Goal: Find specific page/section: Find specific page/section

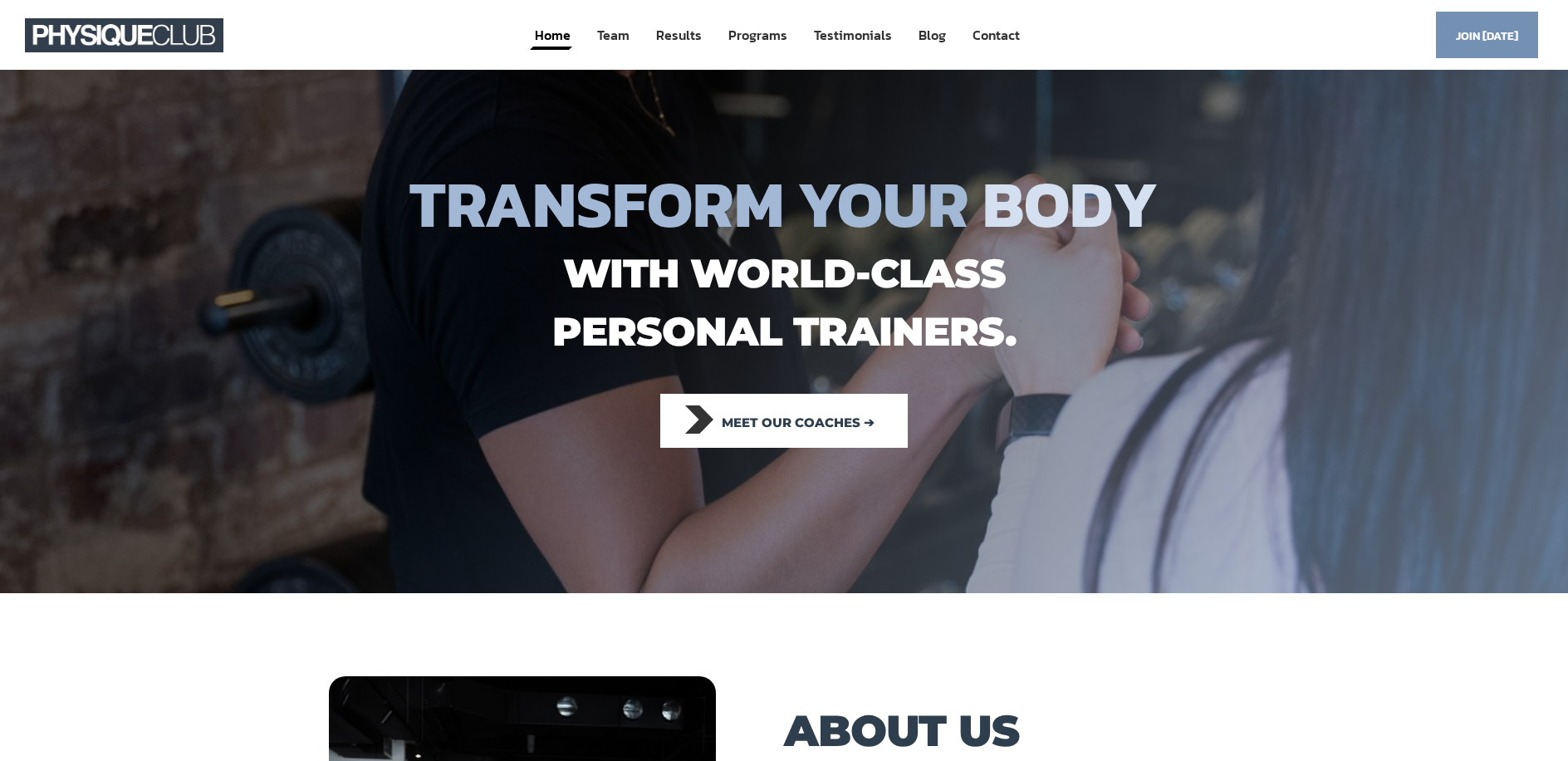
click at [371, 43] on div "Home Team Results Programs Testimonials Blog Contact Menu Home Team Results Pro…" at bounding box center [777, 35] width 929 height 39
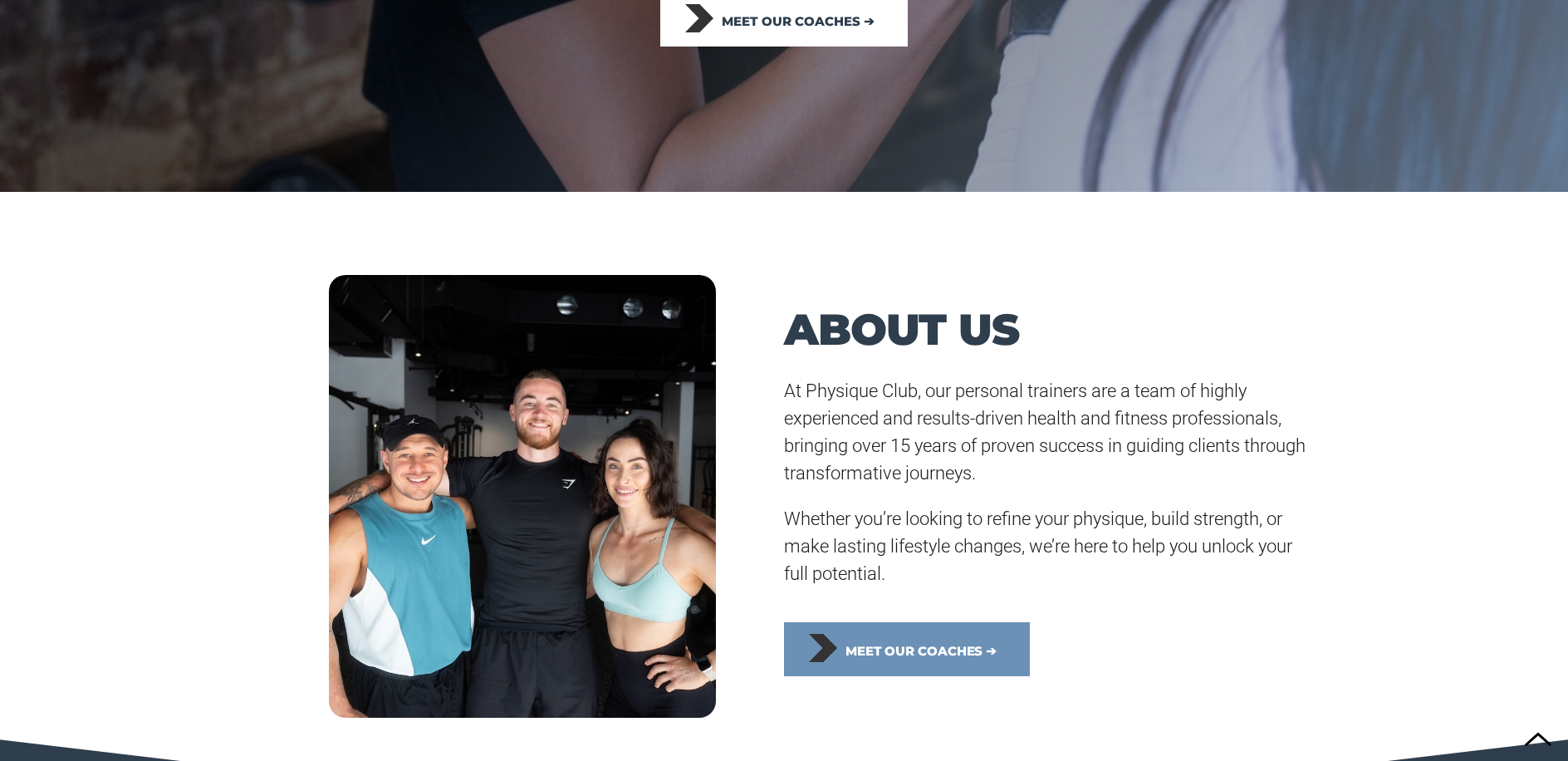
scroll to position [554, 0]
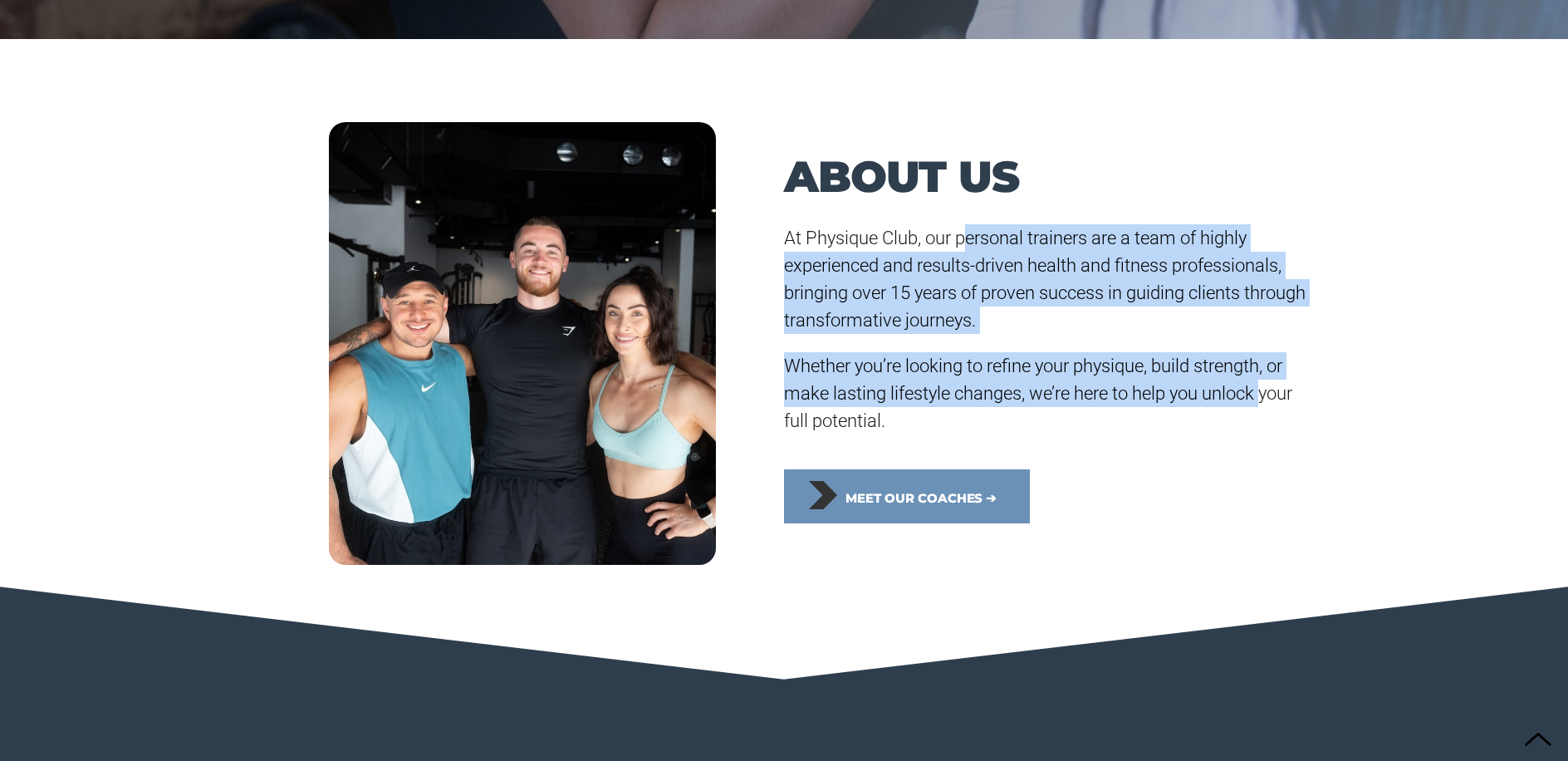
drag, startPoint x: 1337, startPoint y: 332, endPoint x: 1268, endPoint y: 393, distance: 92.1
click at [1268, 393] on div "At Physique Club, our personal trainers are a team of highly experienced and re…" at bounding box center [1046, 329] width 523 height 210
click at [1262, 394] on span "Whether you’re looking to refine your physique, build strength, or make lasting…" at bounding box center [1038, 393] width 508 height 76
drag, startPoint x: 1173, startPoint y: 422, endPoint x: 1121, endPoint y: 318, distance: 116.3
click at [1003, 239] on div "At Physique Club, our personal trainers are a team of highly experienced and re…" at bounding box center [1046, 329] width 523 height 210
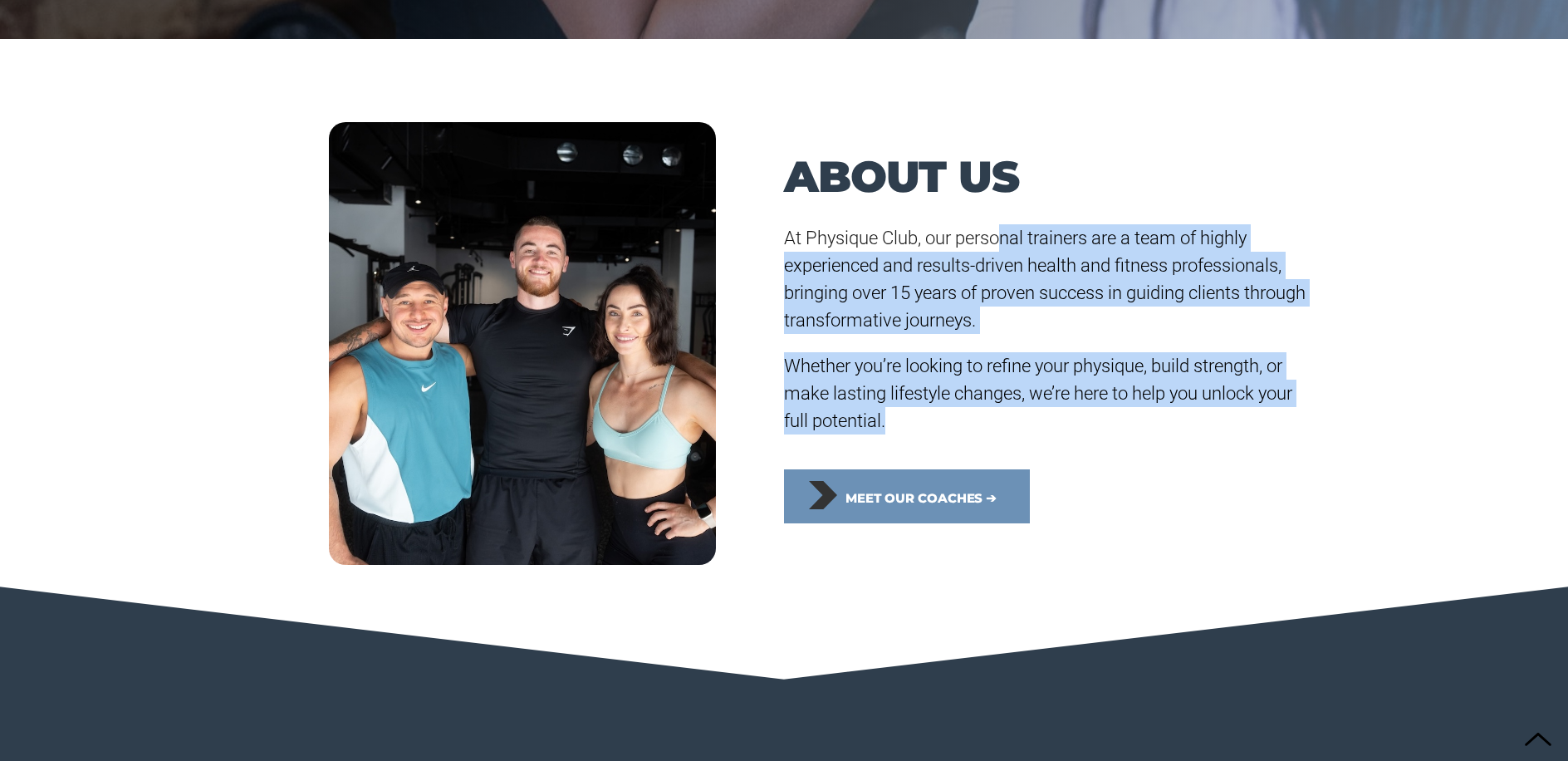
click at [1121, 318] on p "At Physique Club, our personal trainers are a team of highly experienced and re…" at bounding box center [1046, 279] width 523 height 109
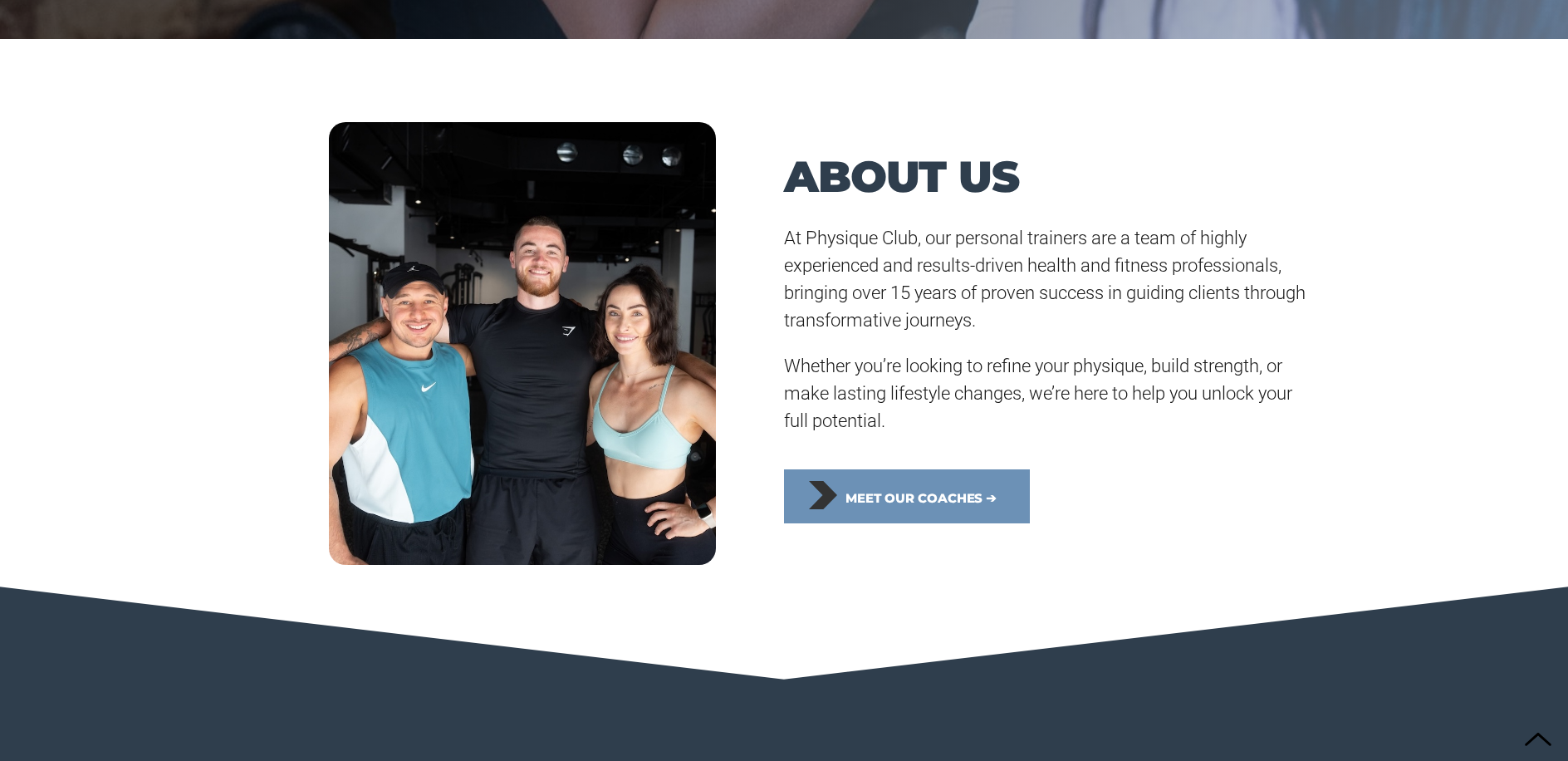
drag, startPoint x: 806, startPoint y: 250, endPoint x: 1243, endPoint y: 397, distance: 461.1
click at [1243, 397] on div "At Physique Club, our personal trainers are a team of highly experienced and re…" at bounding box center [1046, 329] width 523 height 210
click at [1243, 397] on span "Whether you’re looking to refine your physique, build strength, or make lasting…" at bounding box center [1038, 393] width 508 height 76
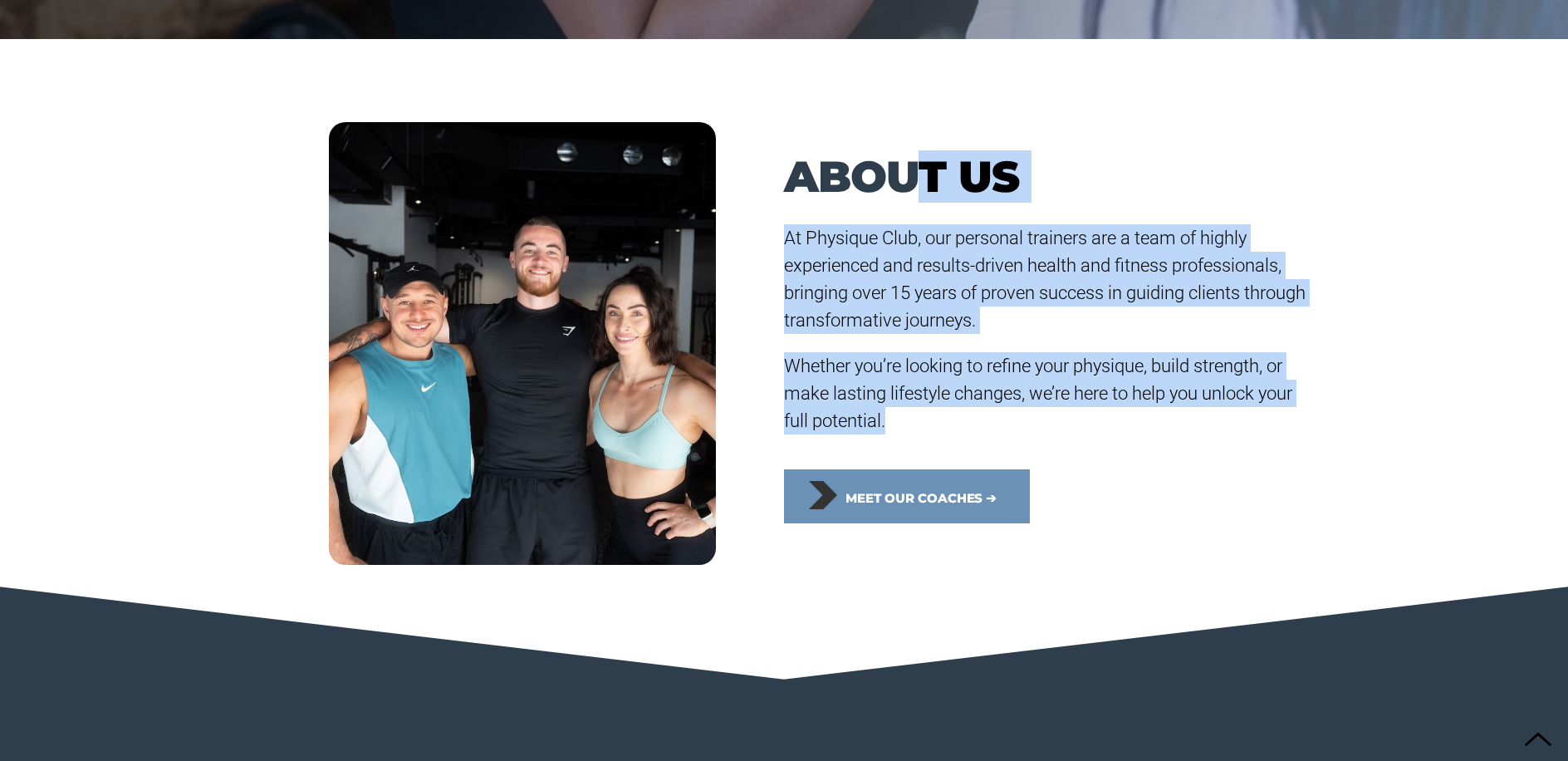
drag, startPoint x: 1004, startPoint y: 434, endPoint x: 1091, endPoint y: 346, distance: 123.7
click at [934, 201] on div "ABOUT US At Physique Club, our personal trainers are a team of highly experienc…" at bounding box center [1046, 343] width 523 height 443
click at [1112, 366] on span "Whether you’re looking to refine your physique, build strength, or make lasting…" at bounding box center [1038, 393] width 508 height 76
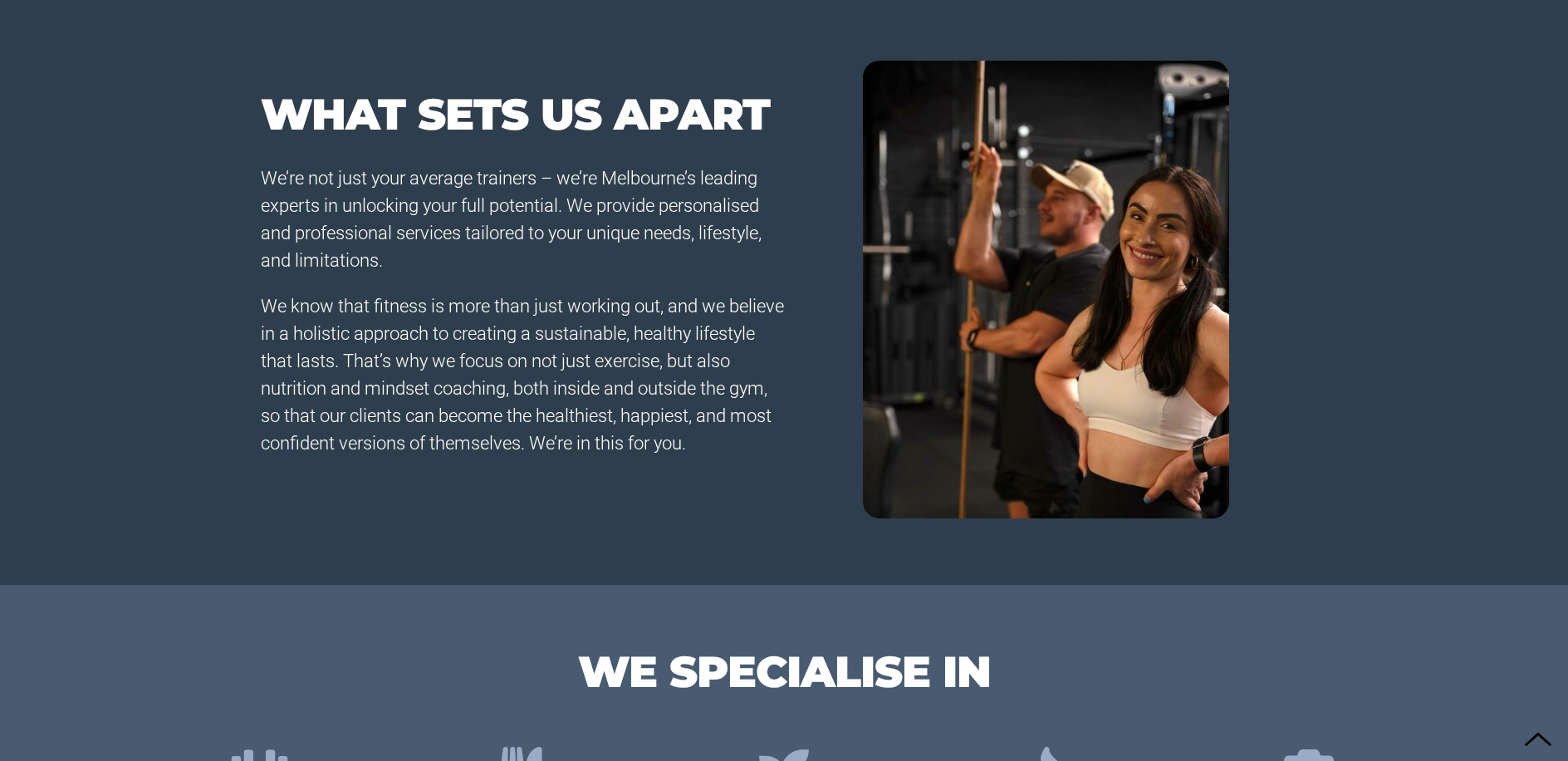
scroll to position [1254, 0]
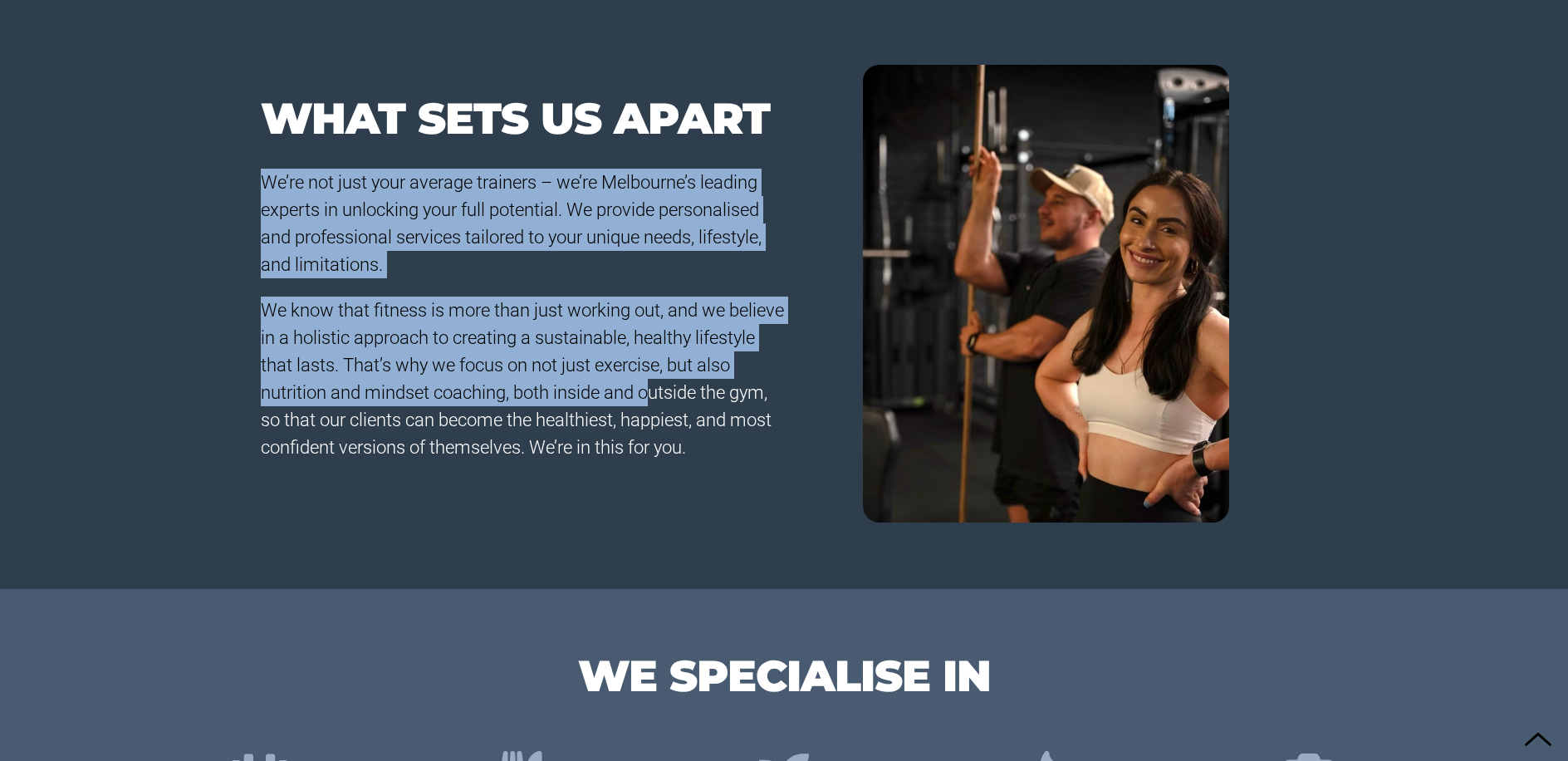
drag, startPoint x: 703, startPoint y: 263, endPoint x: 698, endPoint y: 396, distance: 133.1
click at [695, 394] on section "WHAT SETS US APART We’re not just your average trainers – we’re Melbourne’s lea…" at bounding box center [784, 236] width 1568 height 707
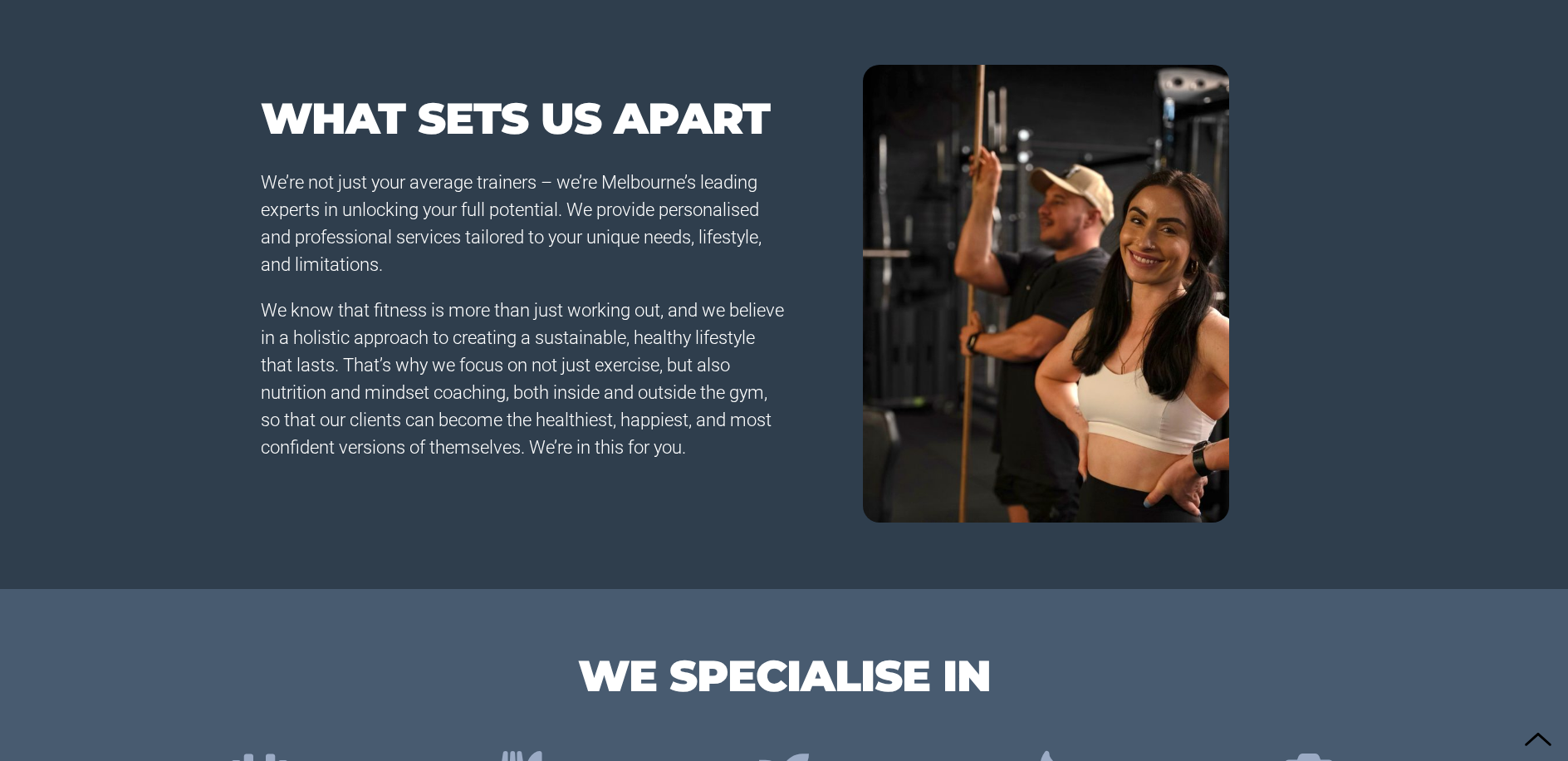
click at [698, 396] on p "We know that fitness is more than just working out, and we believe in a holisti…" at bounding box center [522, 379] width 523 height 165
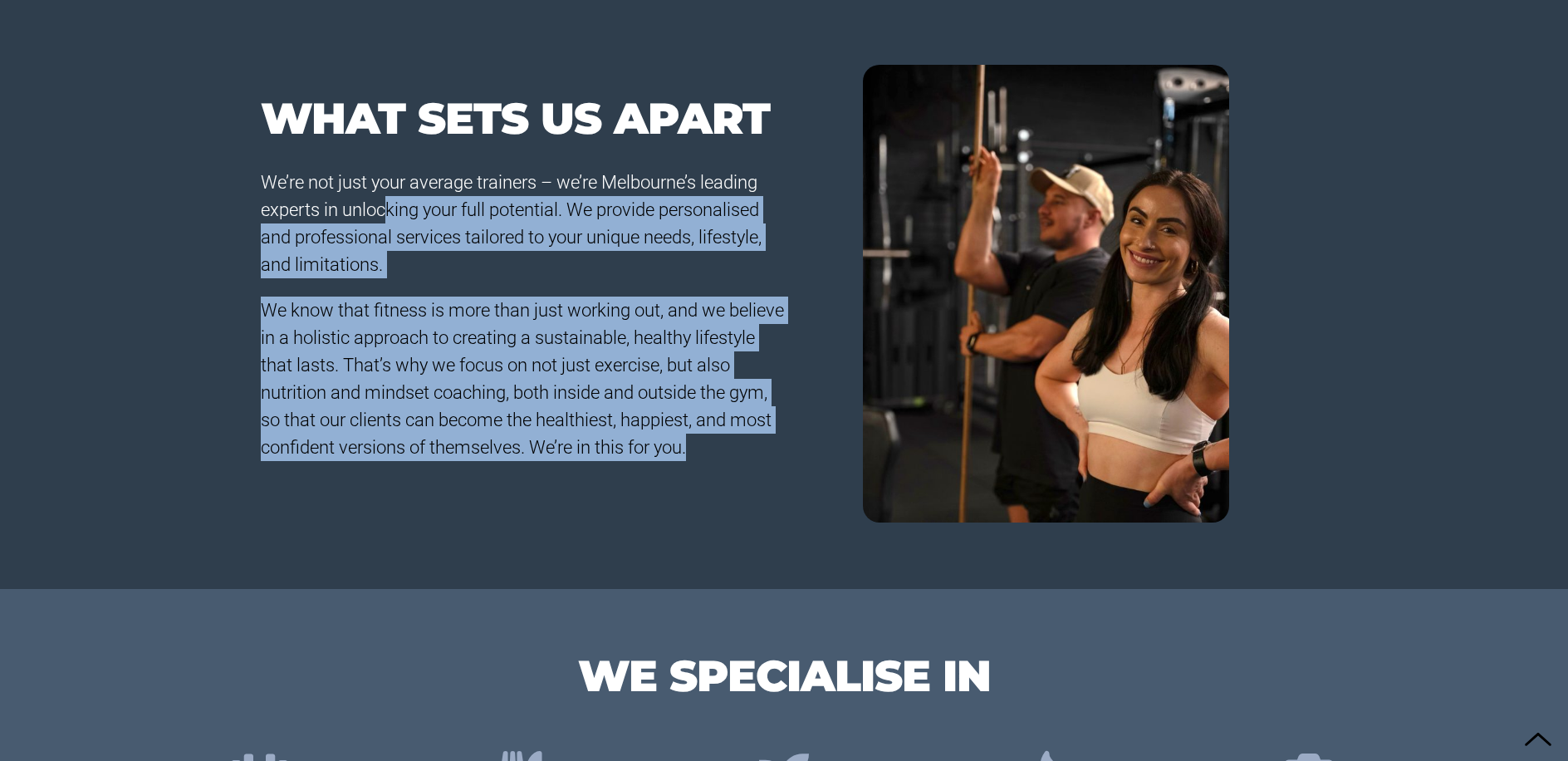
drag, startPoint x: 454, startPoint y: 345, endPoint x: 452, endPoint y: 231, distance: 114.0
click at [389, 202] on div "We’re not just your average trainers – we’re Melbourne’s leading experts in unl…" at bounding box center [522, 317] width 523 height 323
click at [452, 231] on p "We’re not just your average trainers – we’re Melbourne’s leading experts in unl…" at bounding box center [522, 223] width 523 height 109
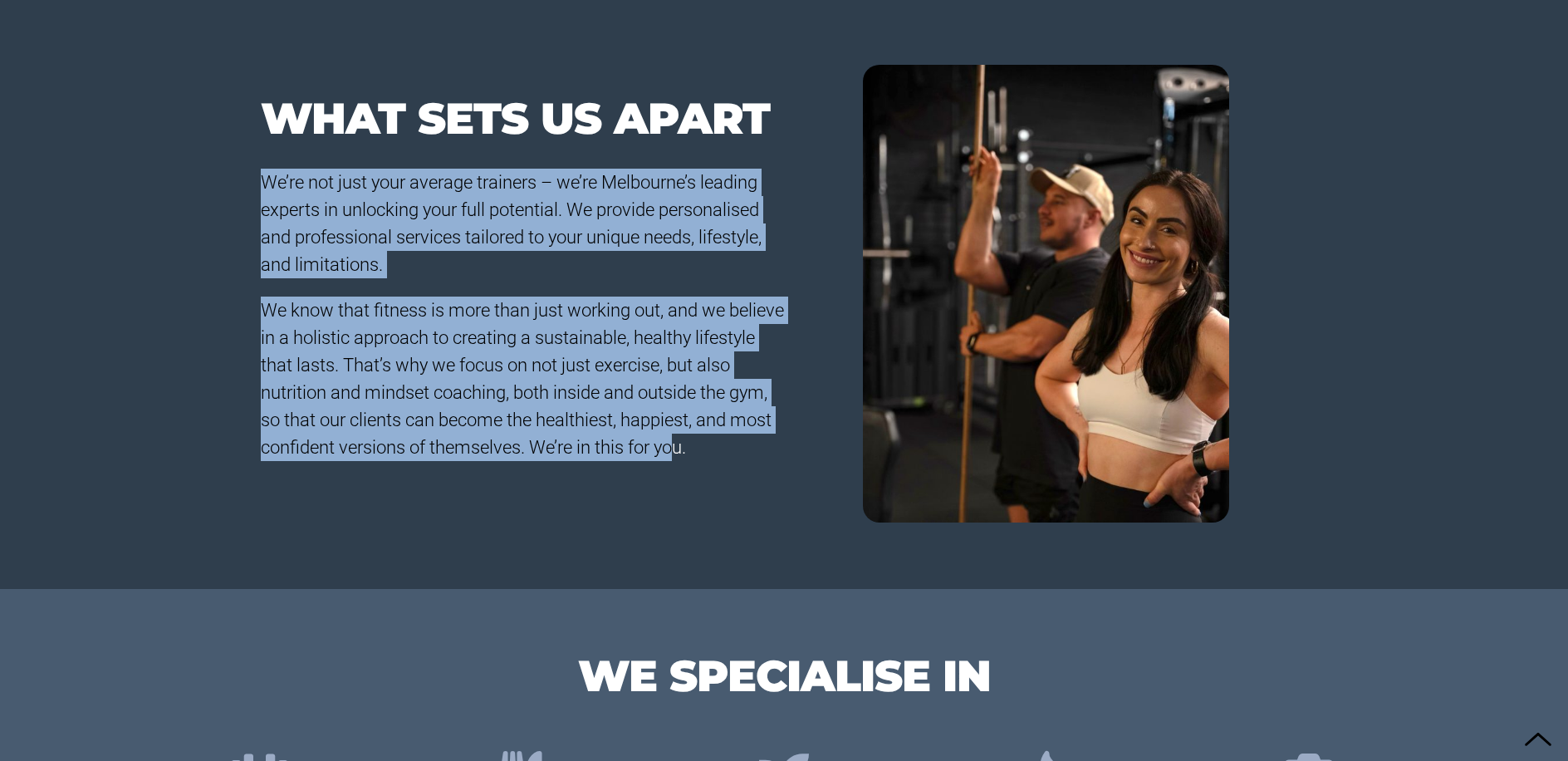
drag, startPoint x: 357, startPoint y: 196, endPoint x: 728, endPoint y: 439, distance: 443.5
click at [728, 439] on section "WHAT SETS US APART We’re not just your average trainers – we’re Melbourne’s lea…" at bounding box center [784, 236] width 1568 height 707
click at [728, 439] on p "We know that fitness is more than just working out, and we believe in a holisti…" at bounding box center [522, 379] width 523 height 165
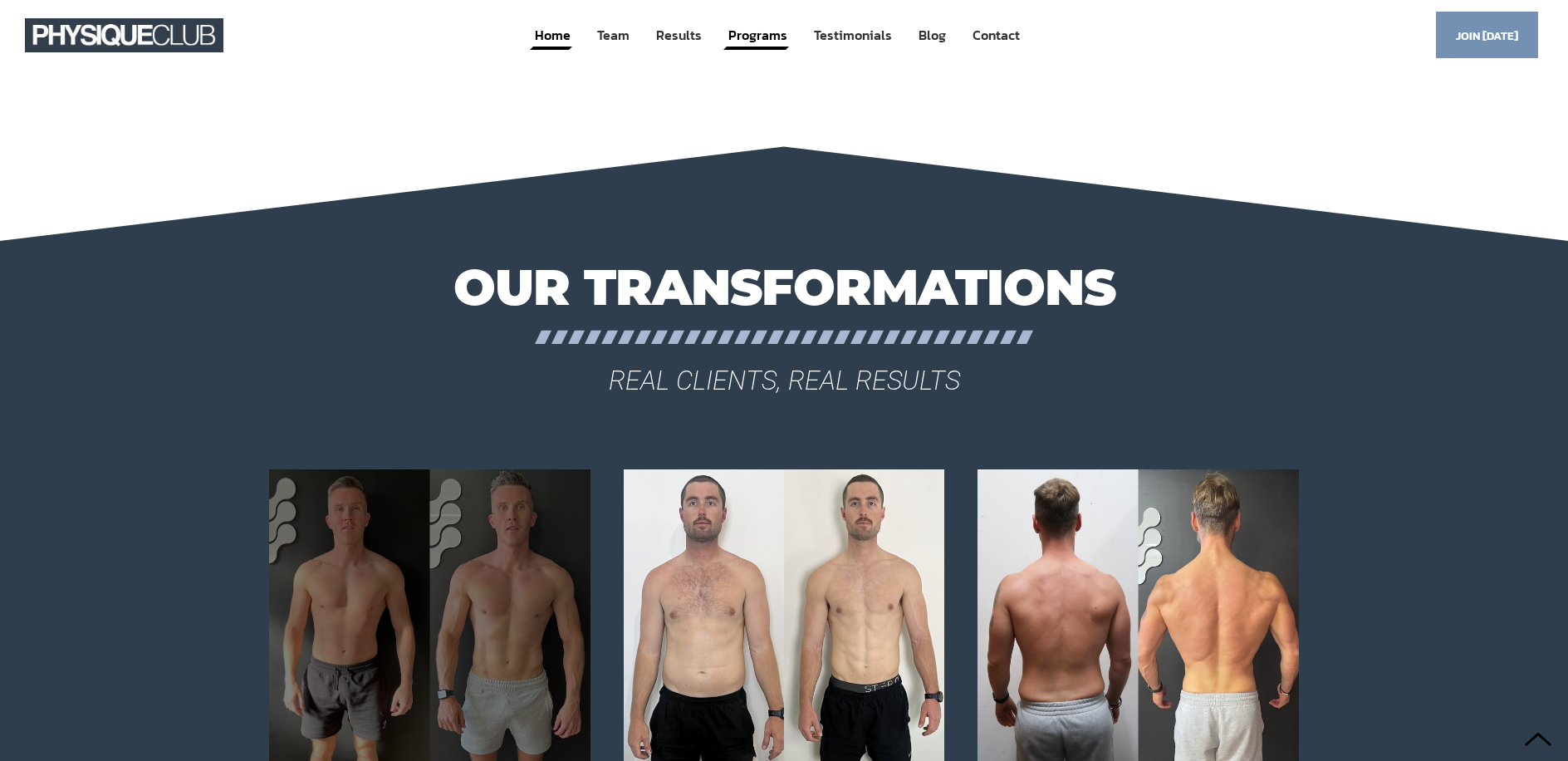
scroll to position [2884, 0]
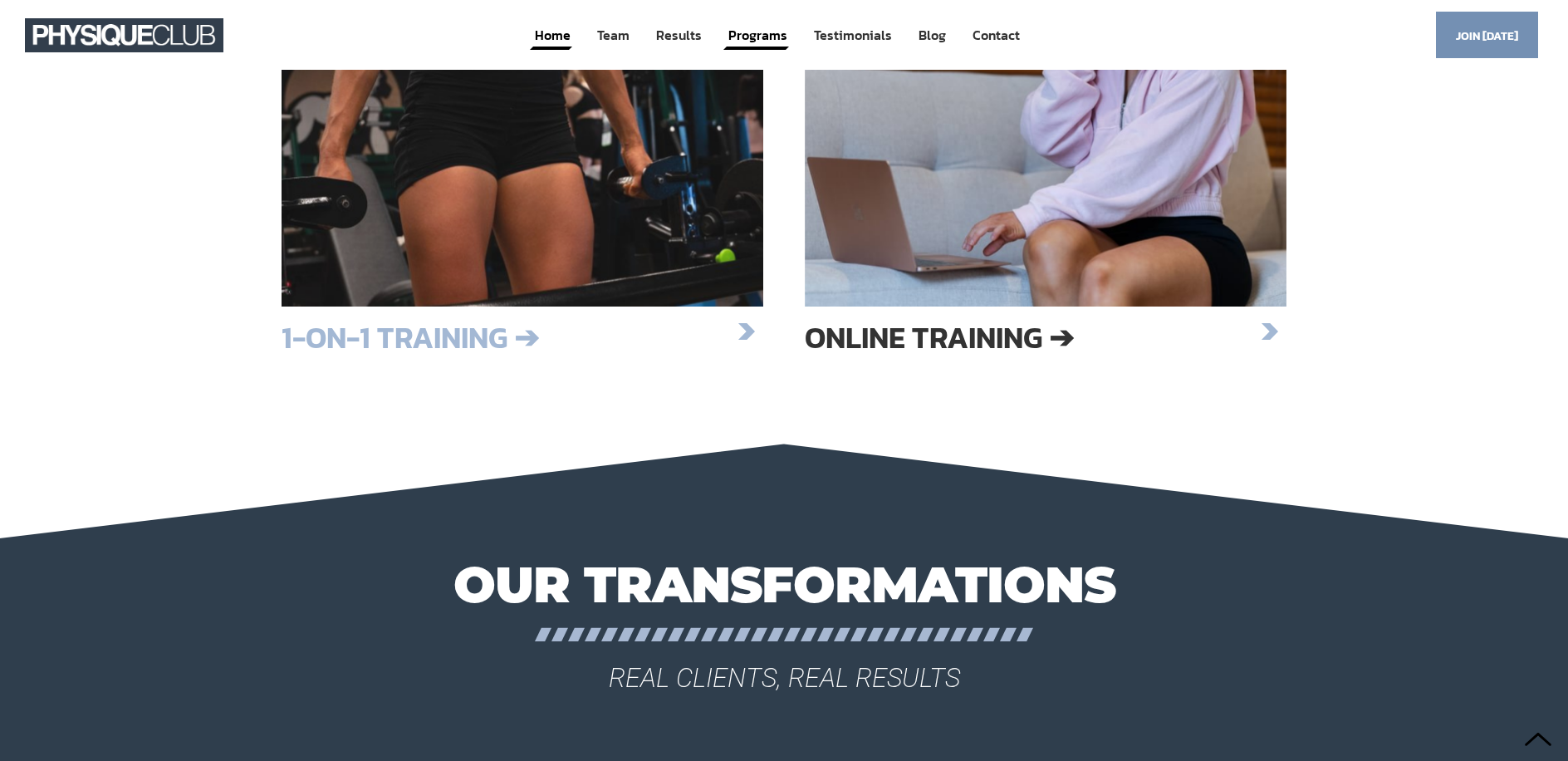
click at [483, 210] on div at bounding box center [522, 78] width 482 height 457
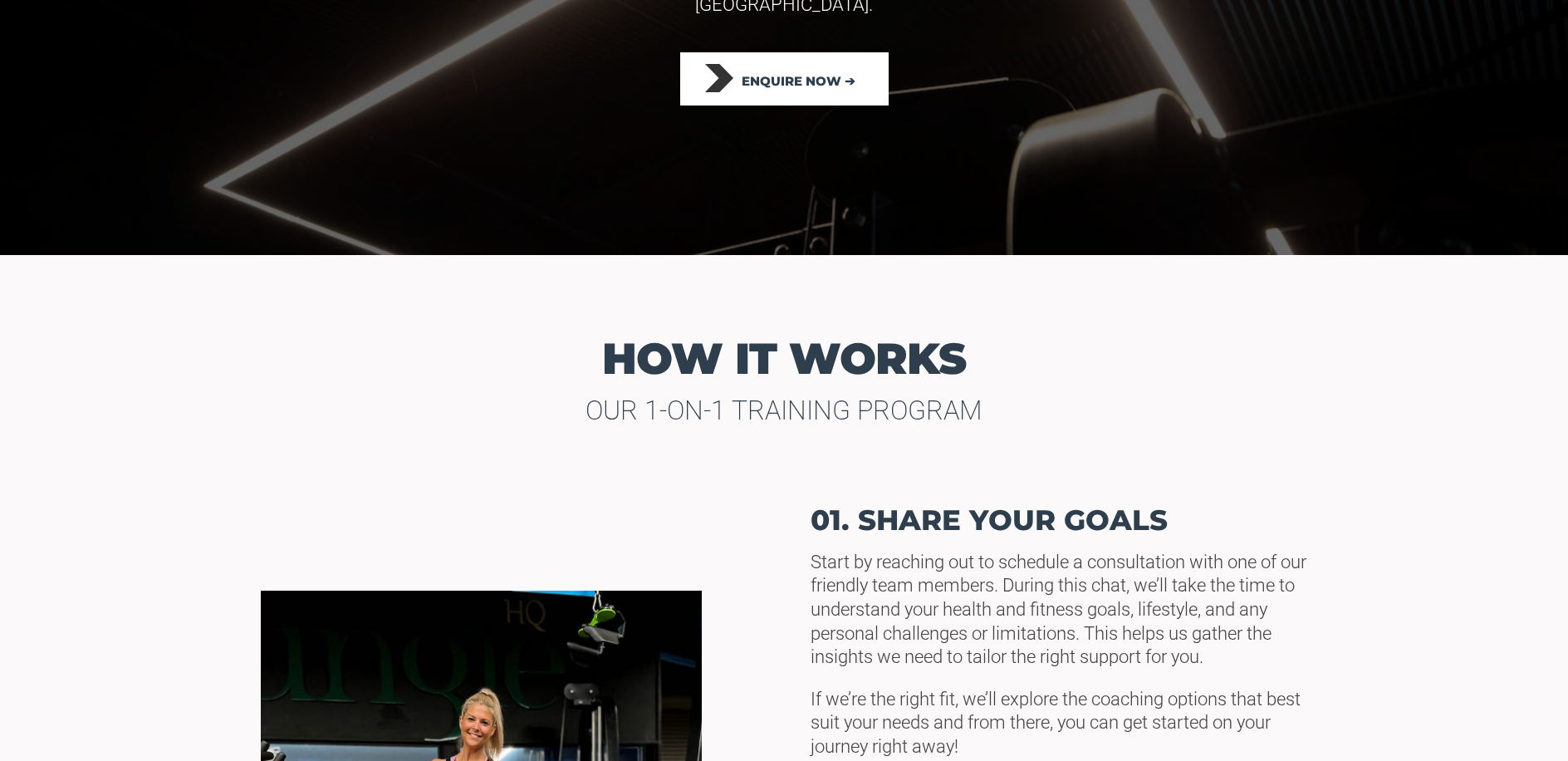
scroll to position [635, 0]
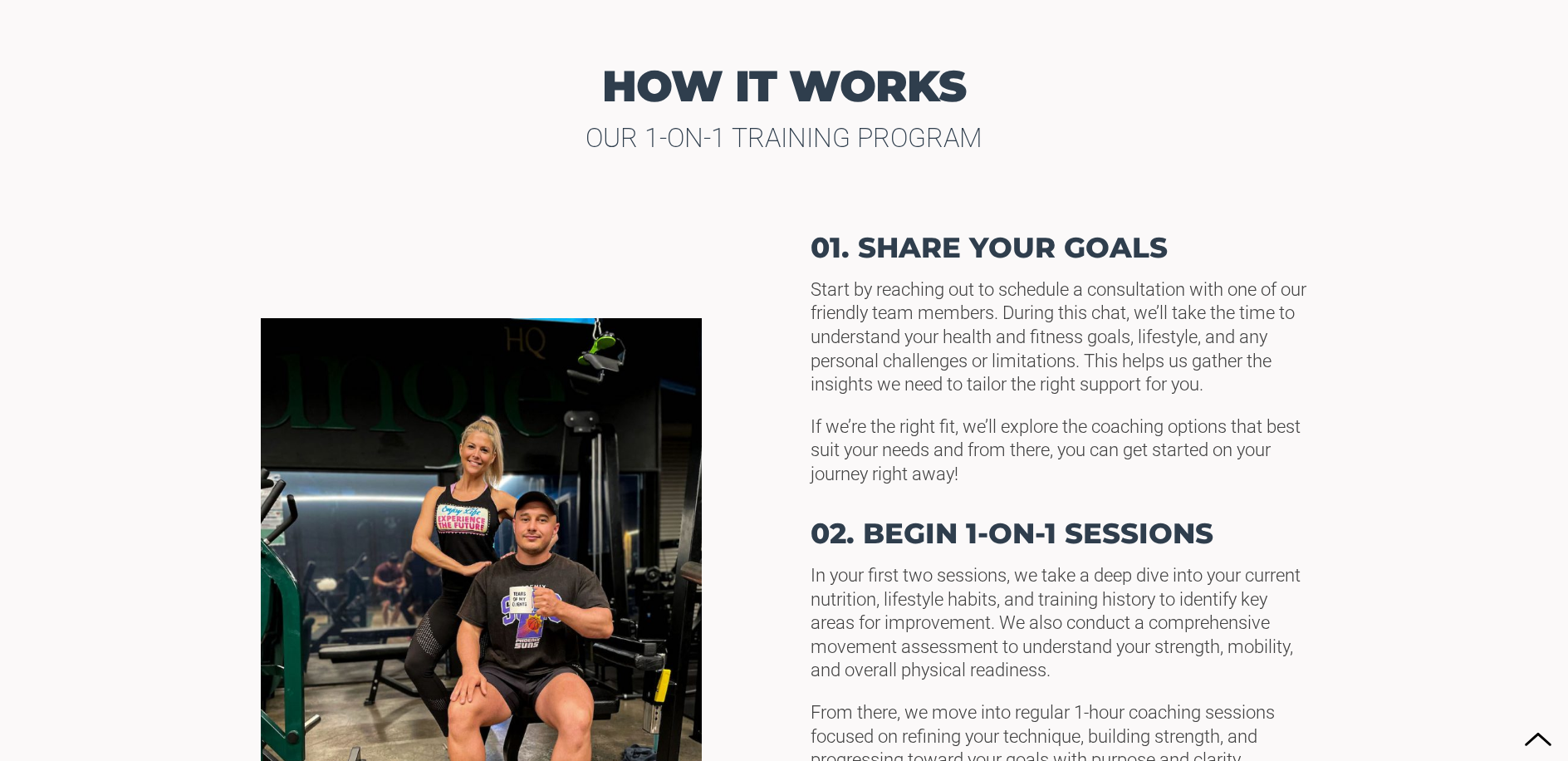
click at [983, 389] on div "Start by reaching out to schedule a consultation with one of our friendly team …" at bounding box center [1004, 382] width 606 height 209
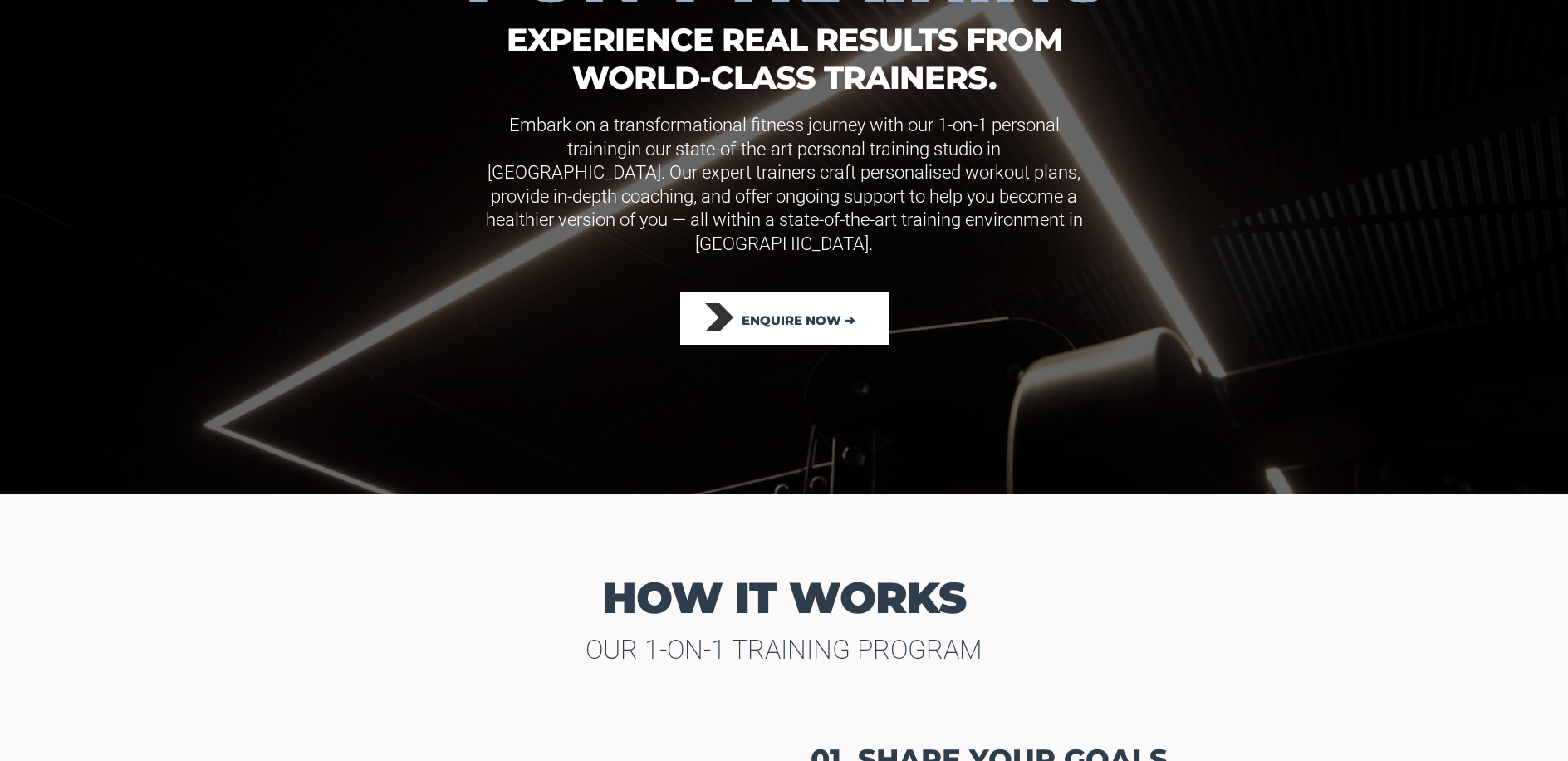
scroll to position [0, 0]
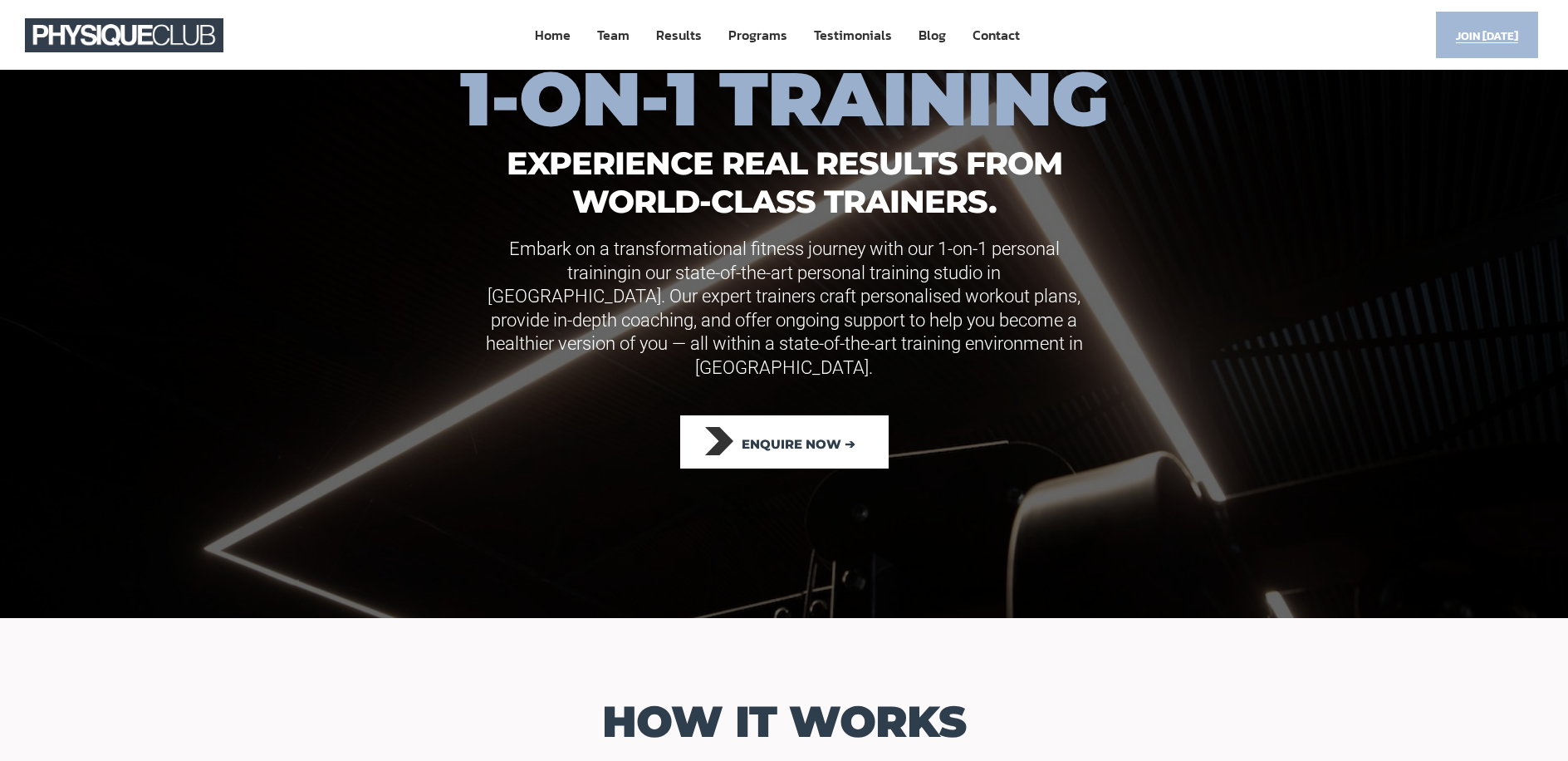
click at [1502, 42] on span "Join [DATE]" at bounding box center [1487, 36] width 62 height 33
click at [1505, 35] on span "Join [DATE]" at bounding box center [1487, 36] width 62 height 33
click at [1499, 30] on span "Join [DATE]" at bounding box center [1487, 36] width 62 height 33
click at [779, 433] on span "Enquire Now ➔" at bounding box center [798, 445] width 114 height 36
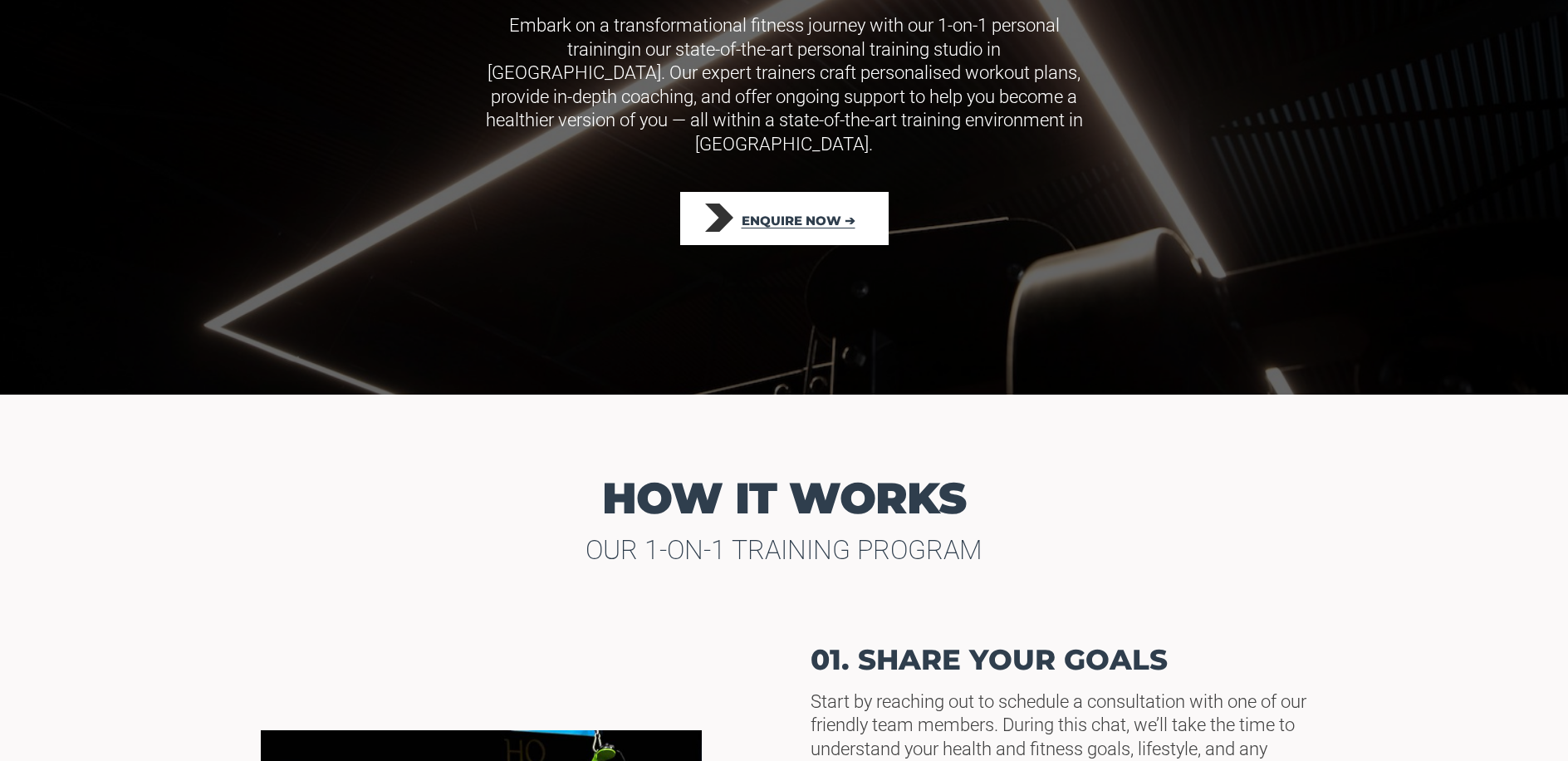
scroll to position [353, 0]
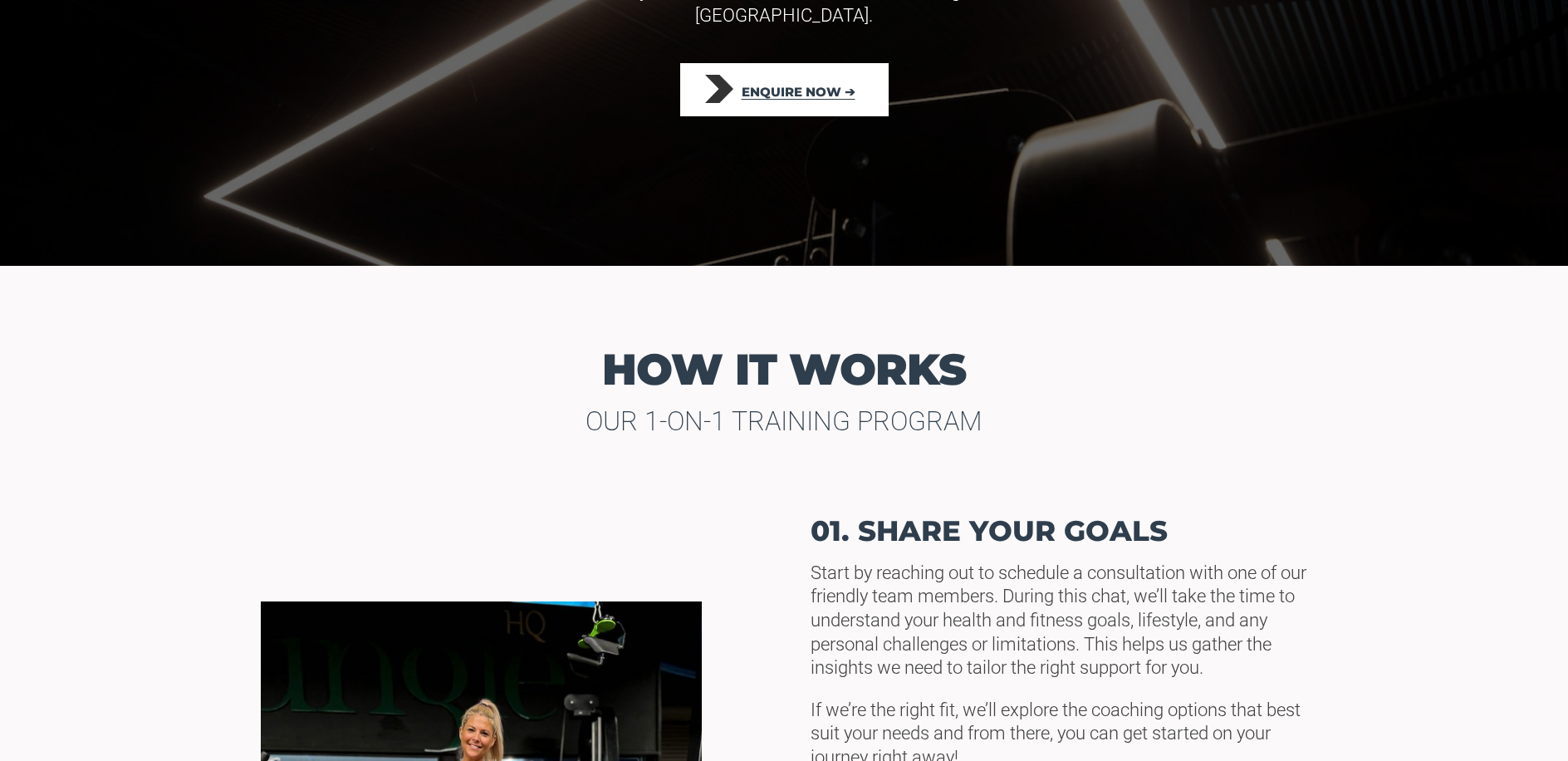
click at [776, 77] on span "Enquire Now ➔" at bounding box center [798, 92] width 114 height 36
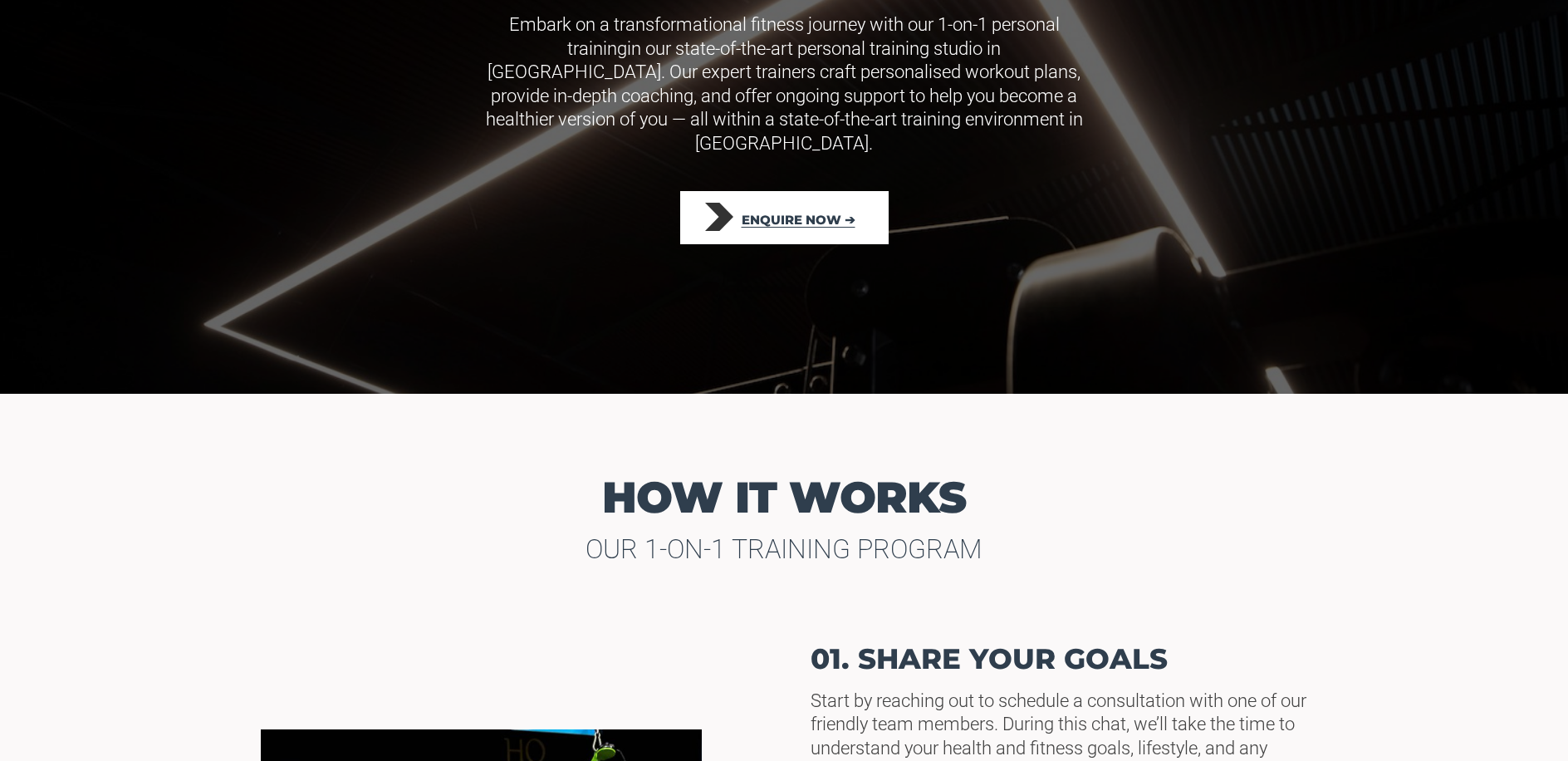
scroll to position [0, 0]
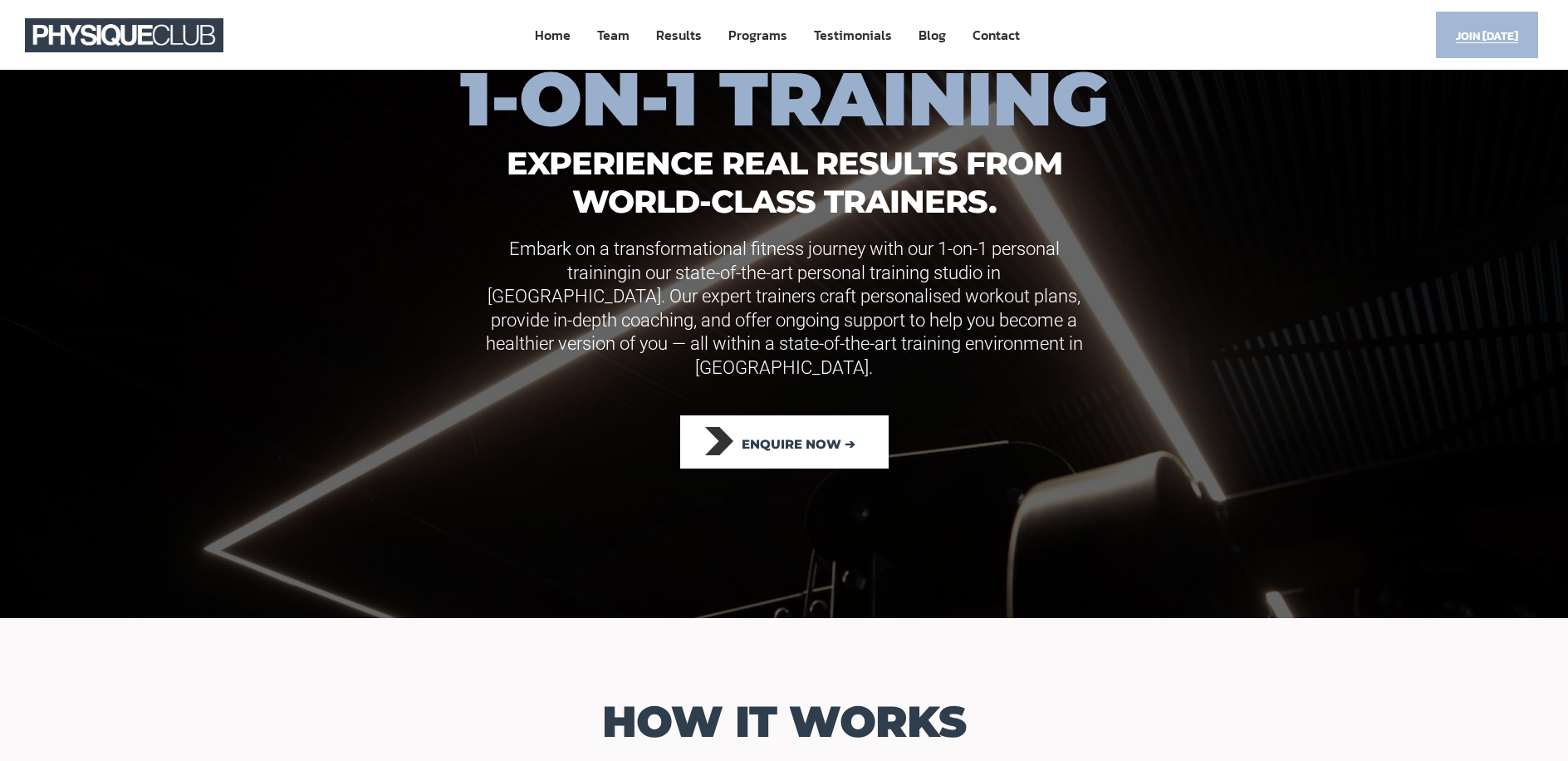
click at [1524, 41] on link "Join [DATE]" at bounding box center [1487, 35] width 103 height 46
click at [1513, 41] on span "Join [DATE]" at bounding box center [1487, 36] width 62 height 33
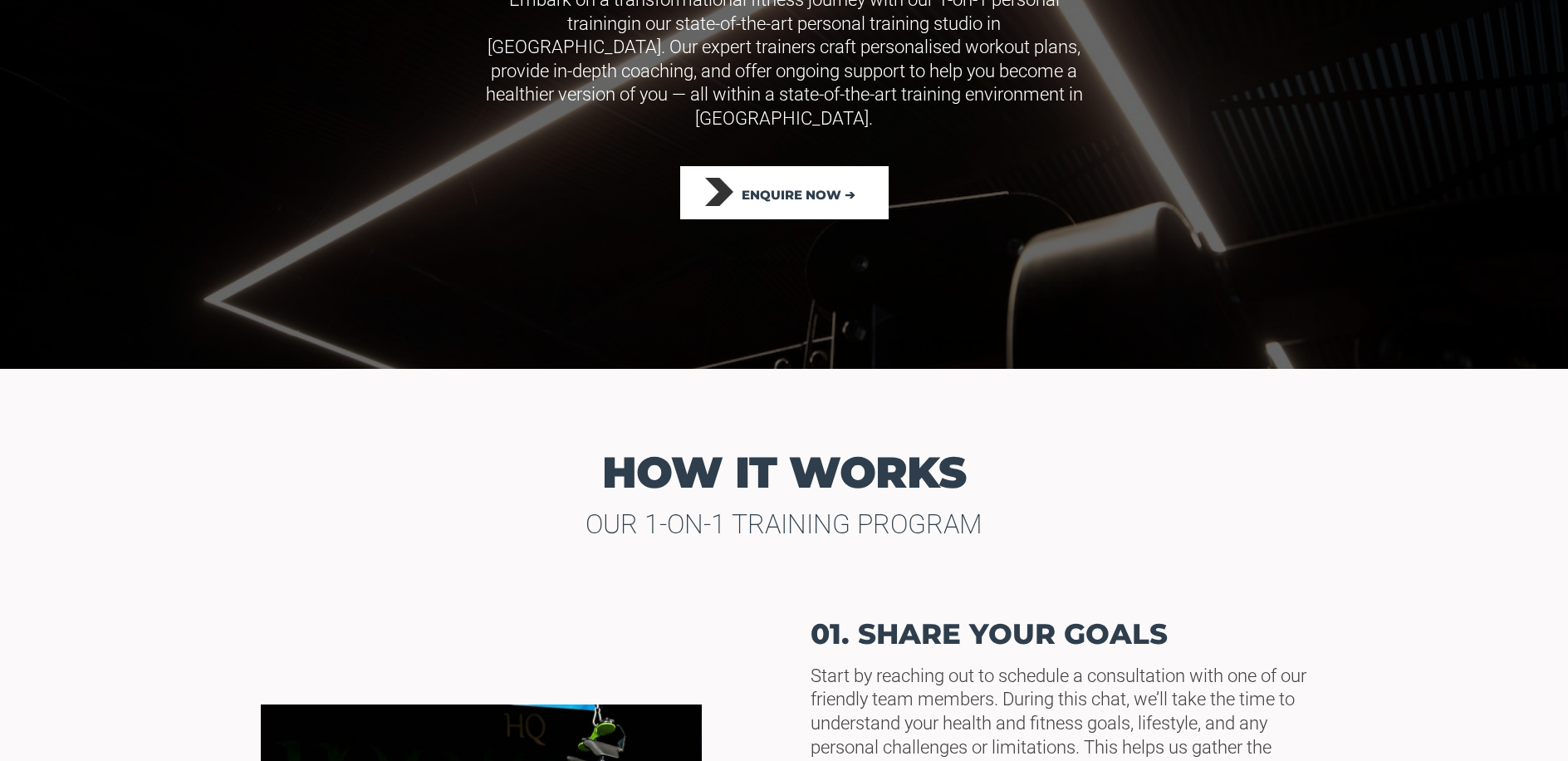
scroll to position [255, 0]
